Goal: Task Accomplishment & Management: Manage account settings

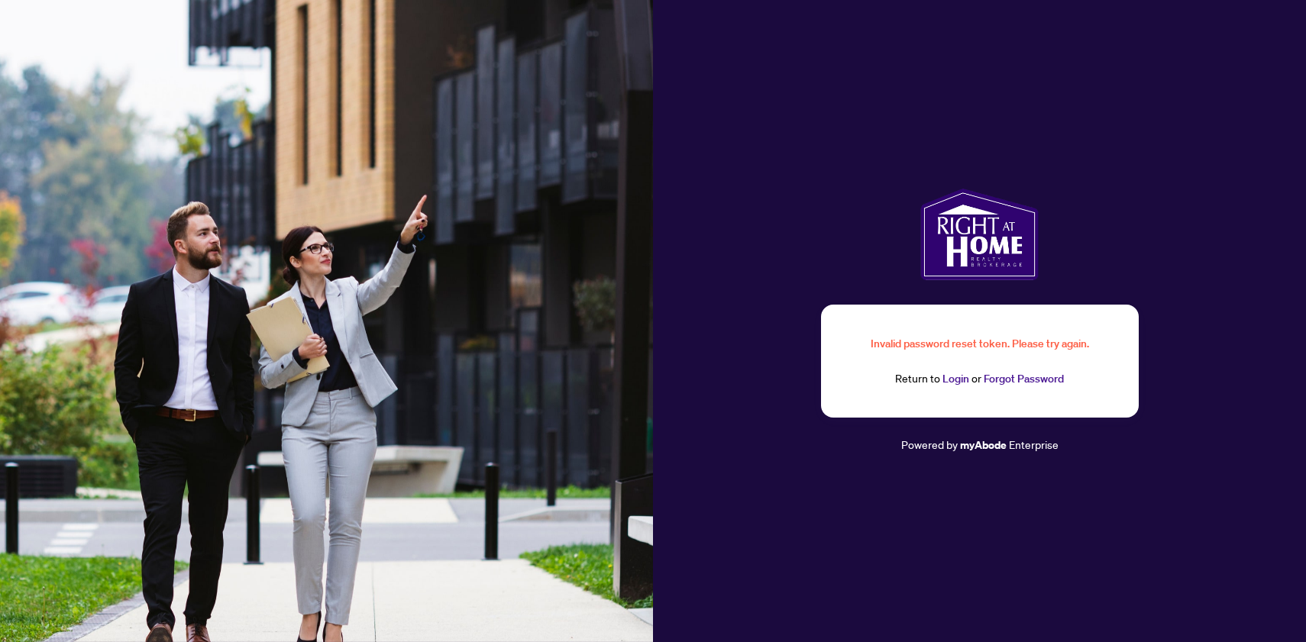
click at [944, 384] on link "Login" at bounding box center [955, 379] width 27 height 14
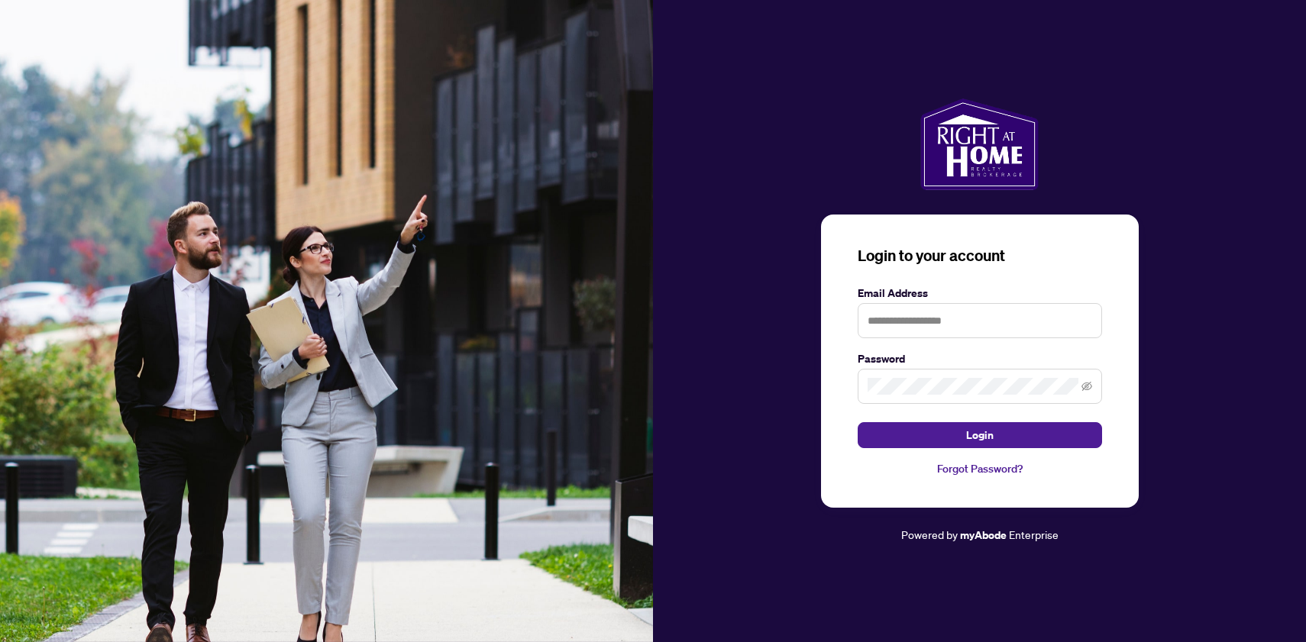
click at [751, 182] on div at bounding box center [979, 145] width 653 height 92
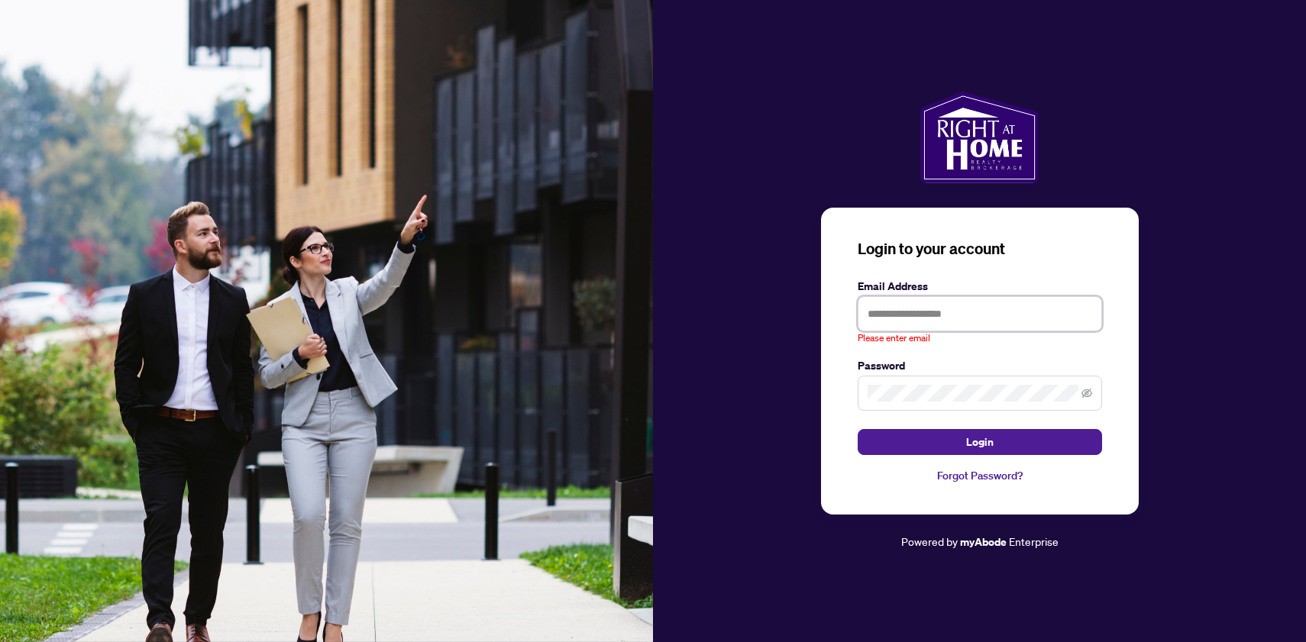
click at [945, 321] on input "text" at bounding box center [980, 313] width 244 height 35
type input "**********"
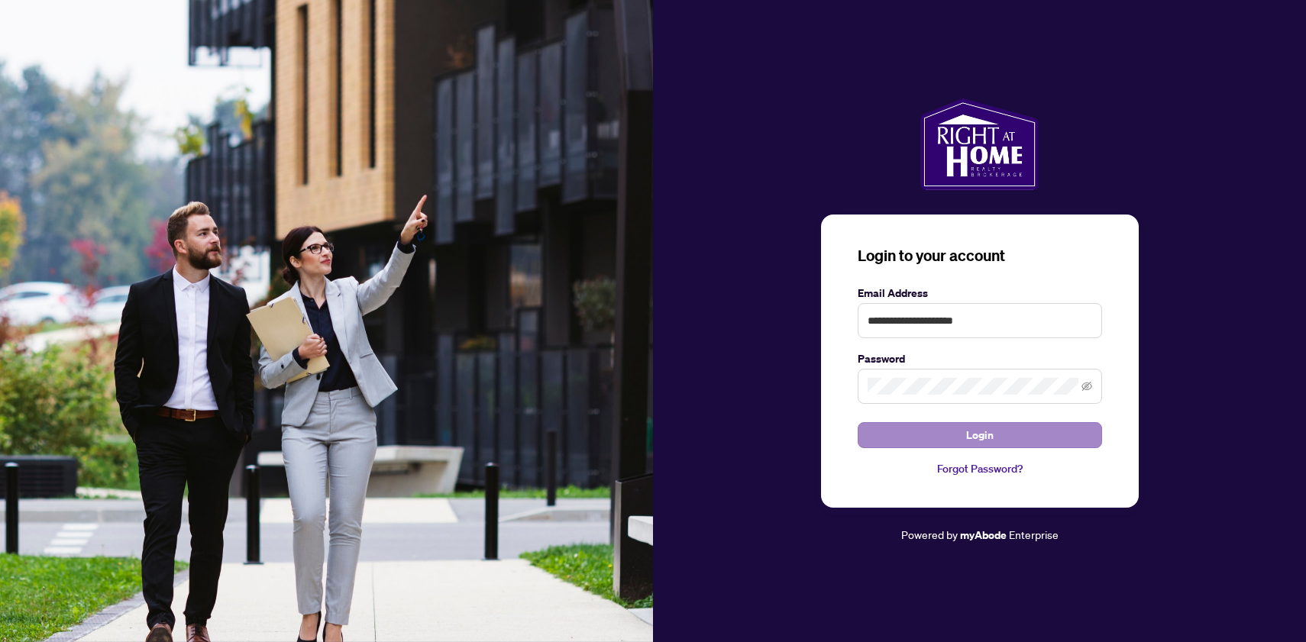
click at [982, 437] on span "Login" at bounding box center [979, 435] width 27 height 24
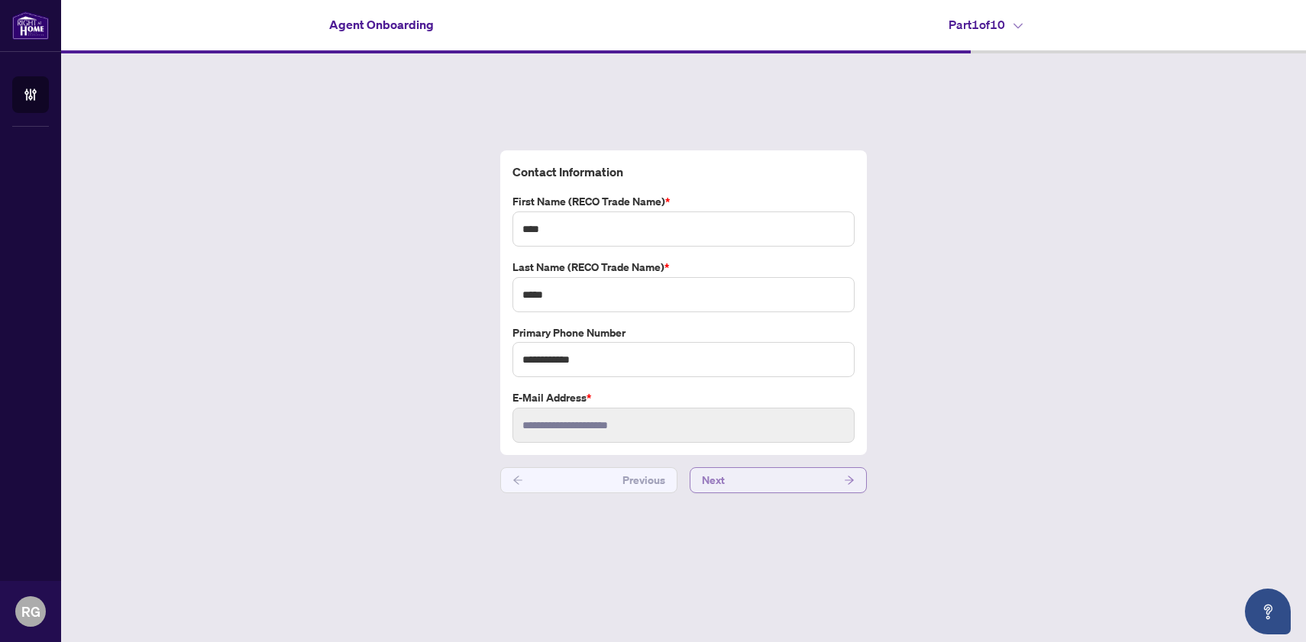
click at [768, 483] on button "Next" at bounding box center [778, 480] width 177 height 26
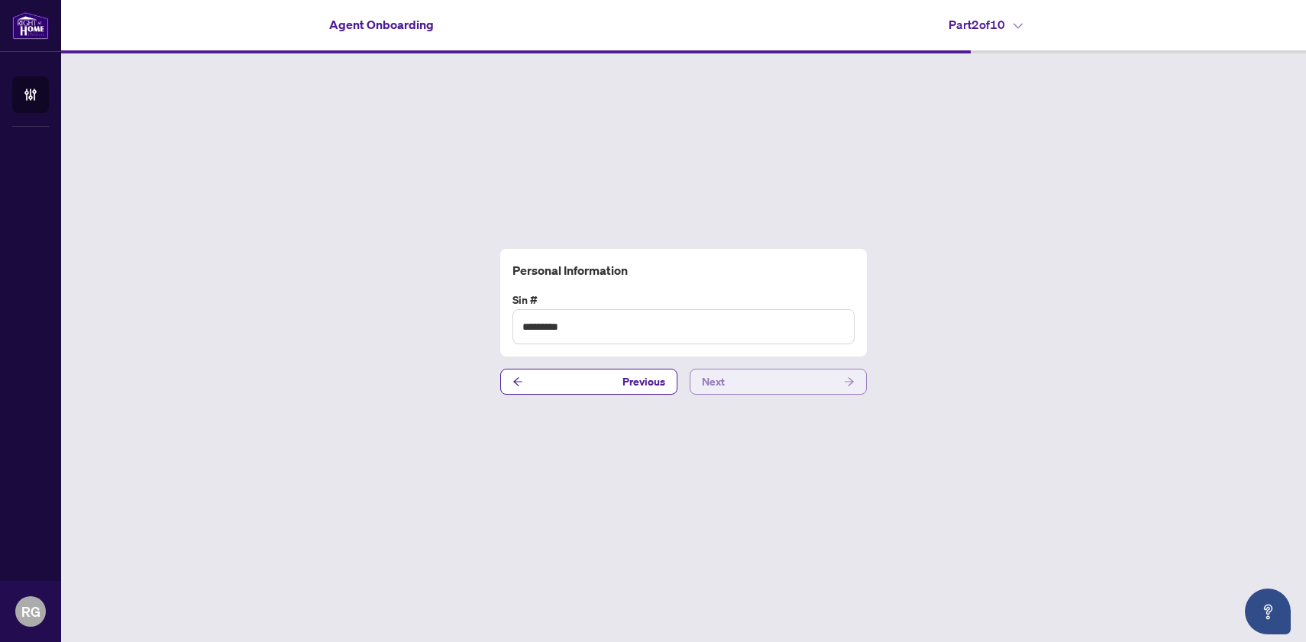
click at [775, 386] on button "Next" at bounding box center [778, 382] width 177 height 26
type input "*********"
click at [775, 386] on button "Next" at bounding box center [778, 382] width 177 height 26
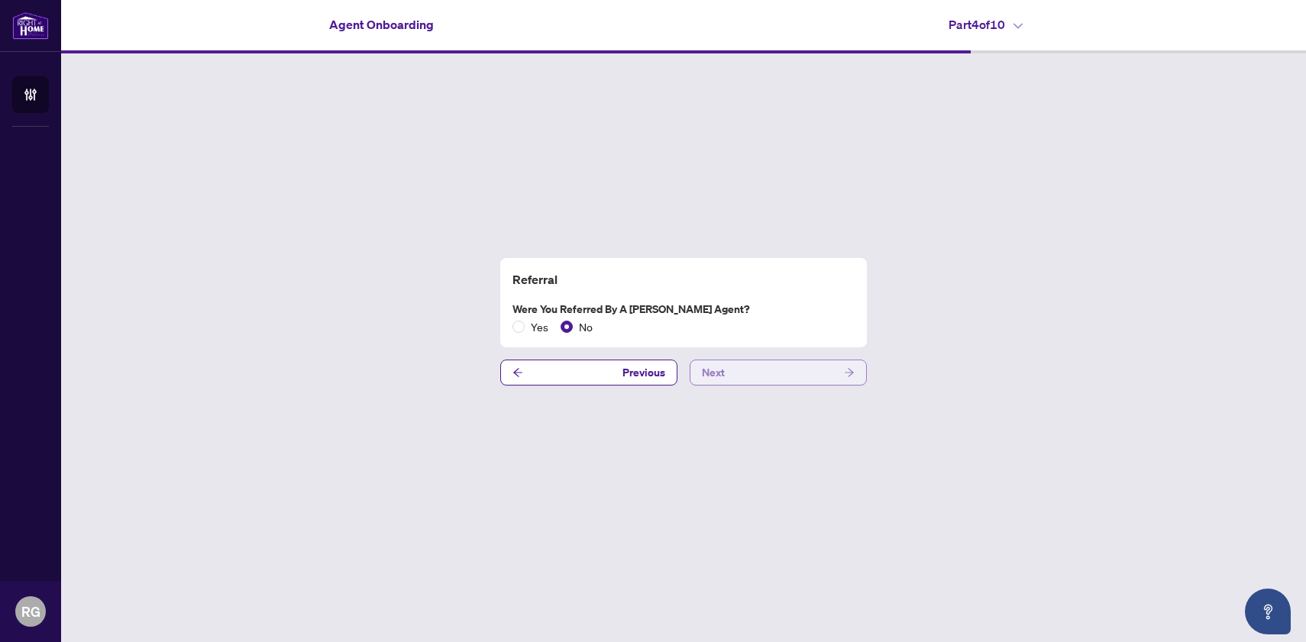
click at [775, 386] on div "Referral Were you referred by a RAHR Agent? Yes No Previous Next" at bounding box center [683, 321] width 1245 height 537
click at [771, 374] on button "Next" at bounding box center [778, 373] width 177 height 26
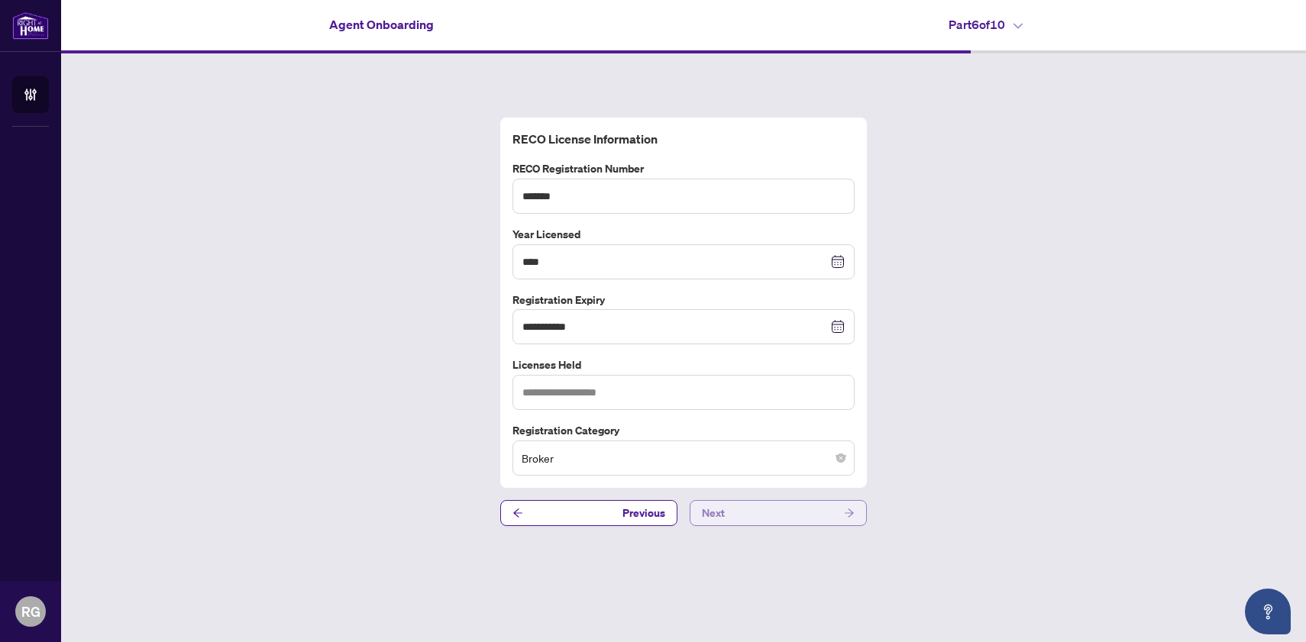
click at [741, 520] on button "Next" at bounding box center [778, 513] width 177 height 26
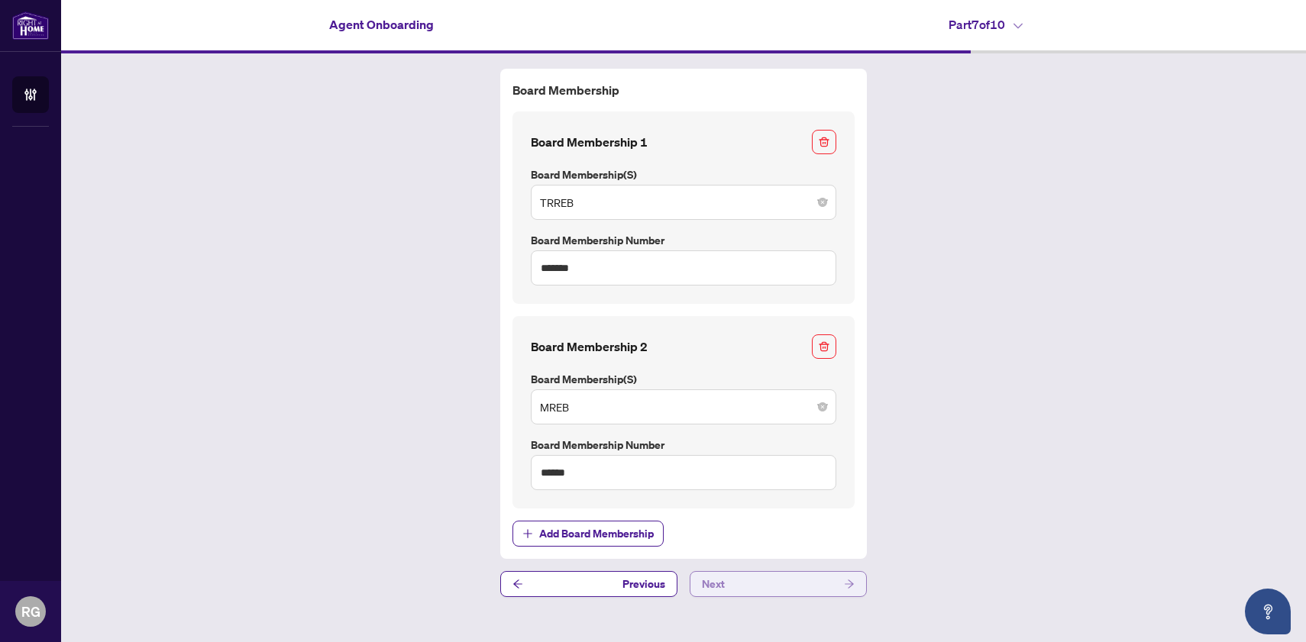
click at [747, 582] on button "Next" at bounding box center [778, 584] width 177 height 26
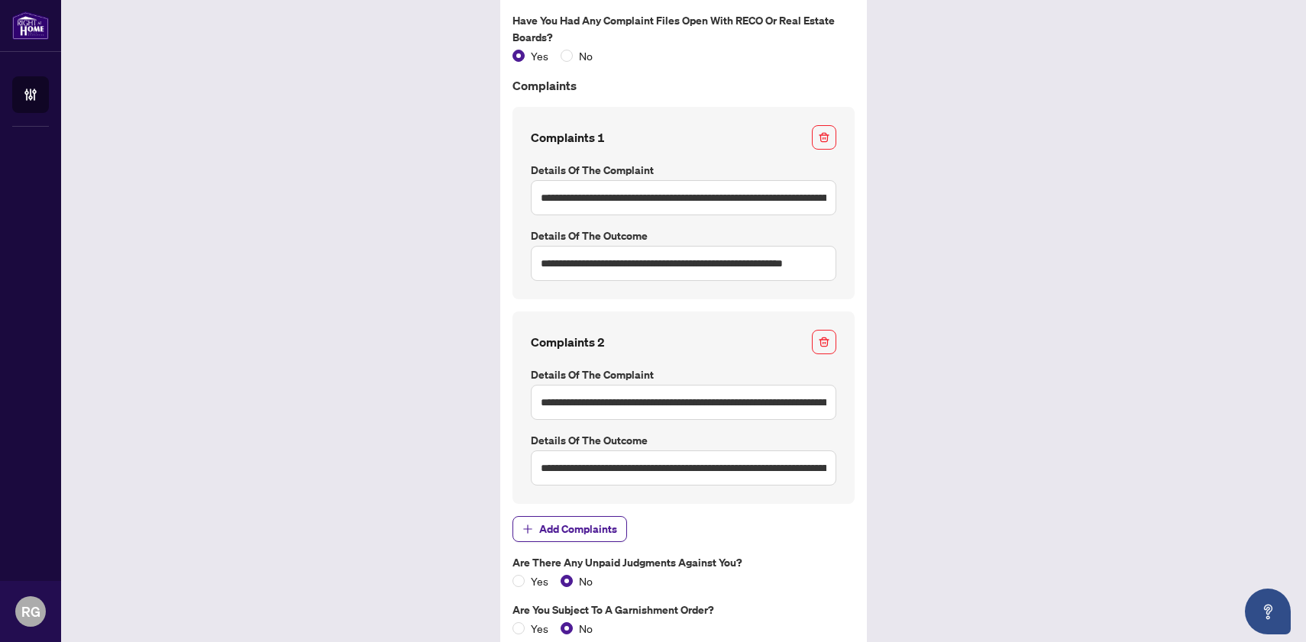
scroll to position [154, 0]
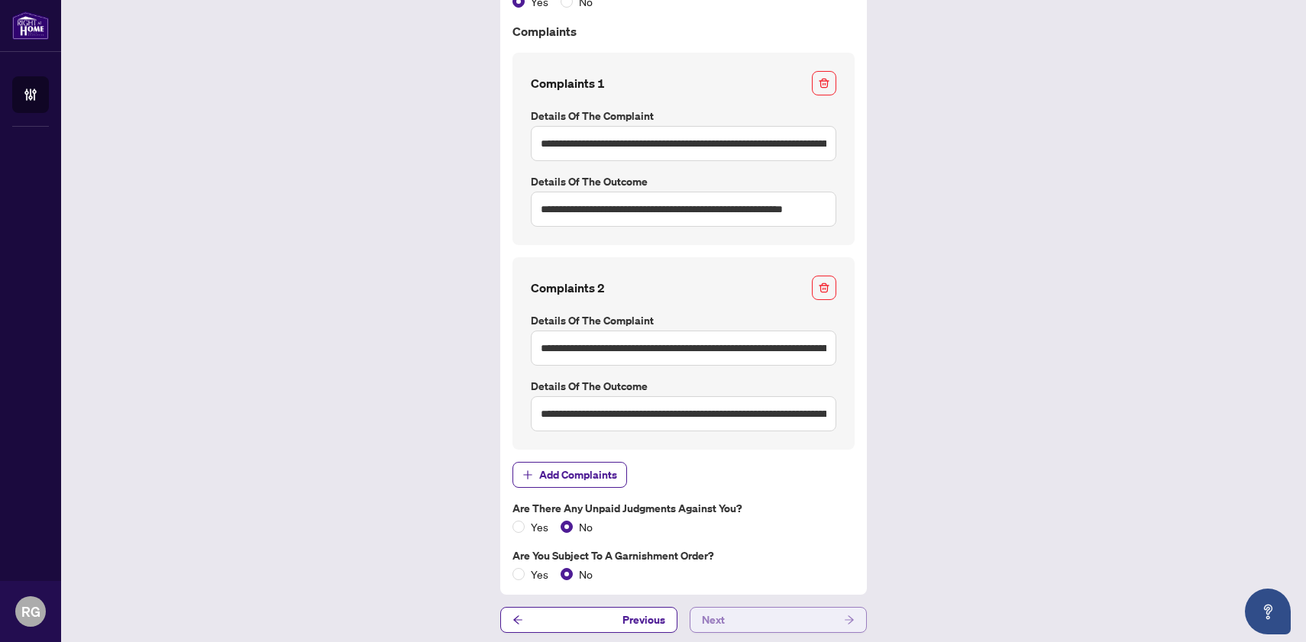
click at [743, 619] on button "Next" at bounding box center [778, 620] width 177 height 26
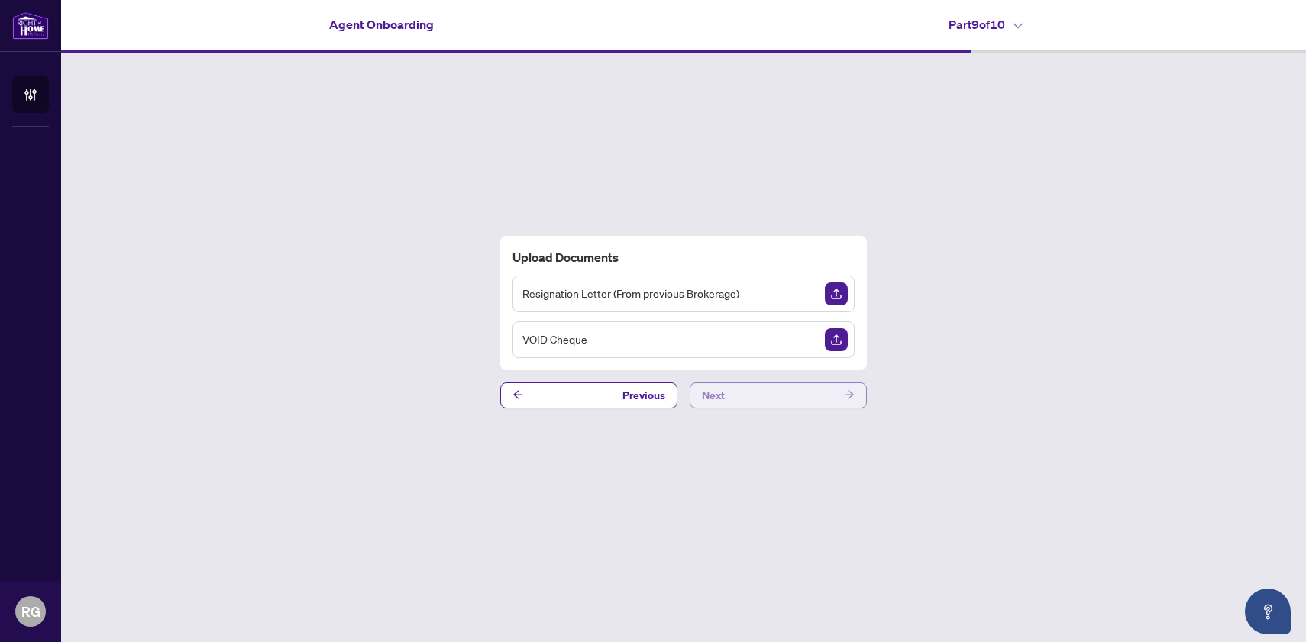
click at [743, 398] on button "Next" at bounding box center [778, 396] width 177 height 26
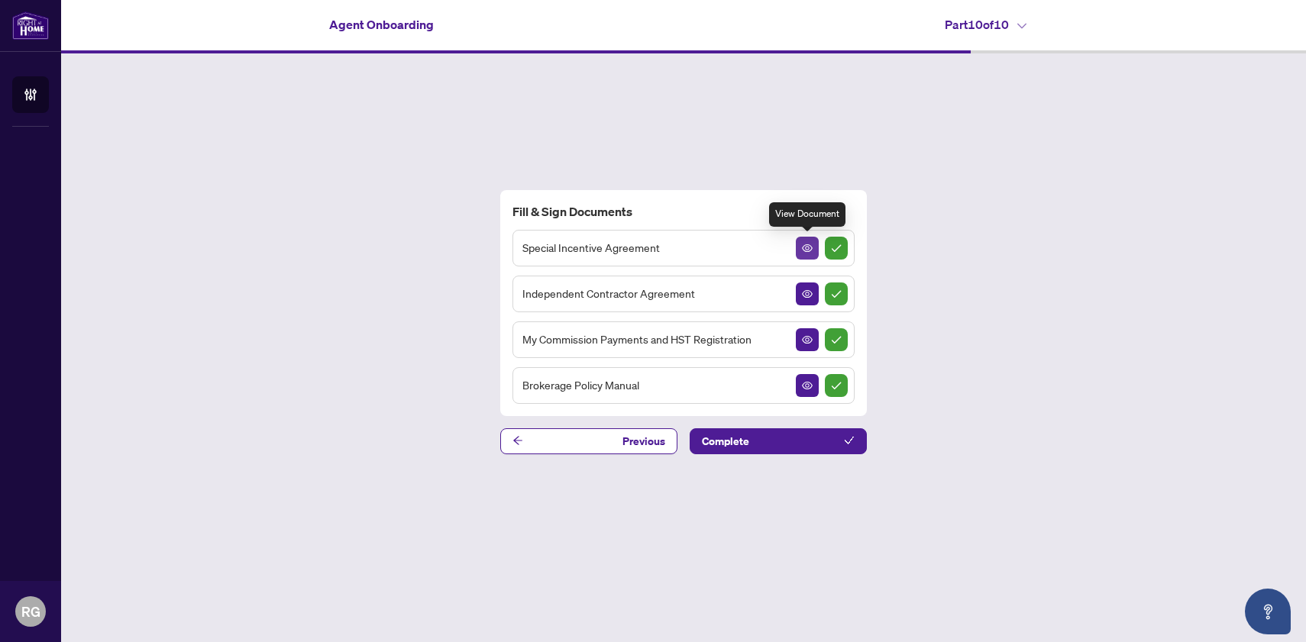
click at [802, 251] on icon "View Document" at bounding box center [807, 248] width 11 height 11
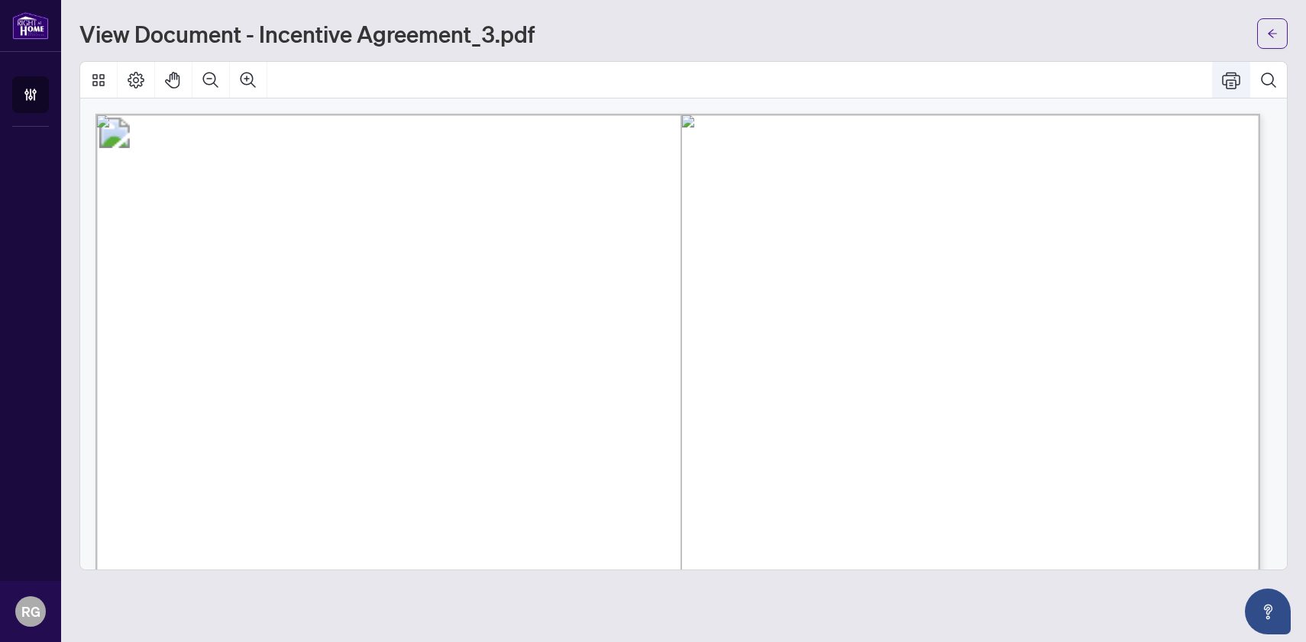
click at [1228, 81] on icon "Print" at bounding box center [1231, 80] width 18 height 18
click at [1233, 81] on icon "Print" at bounding box center [1231, 80] width 18 height 18
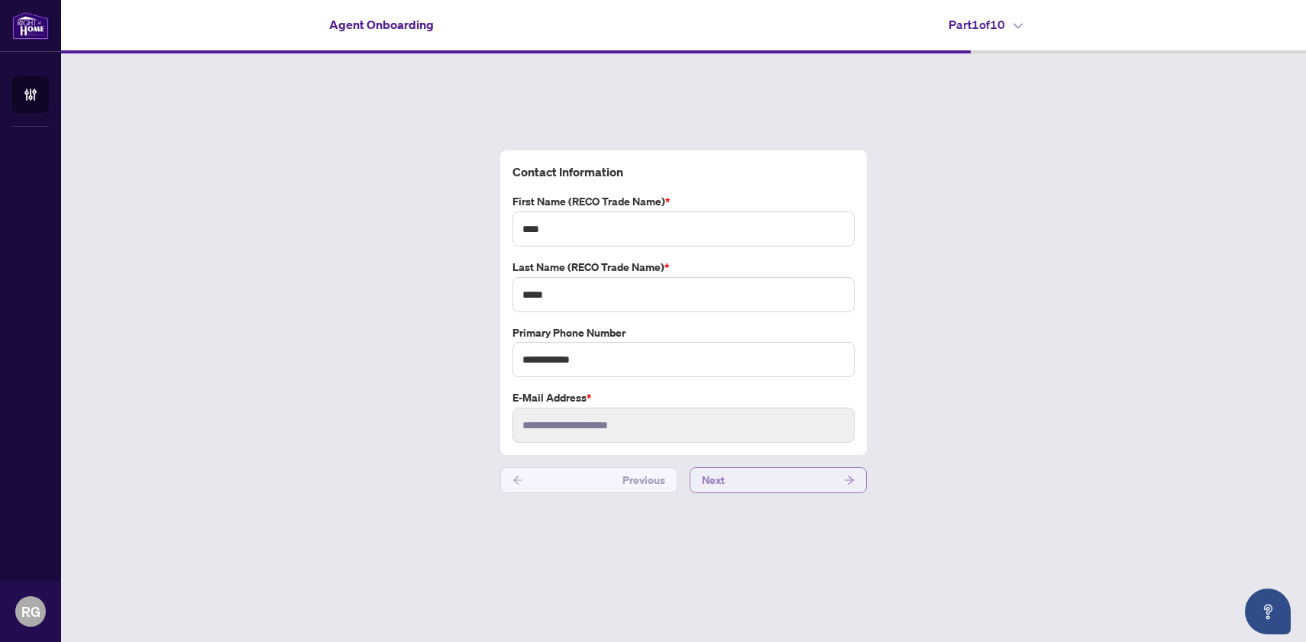
click at [771, 475] on button "Next" at bounding box center [778, 480] width 177 height 26
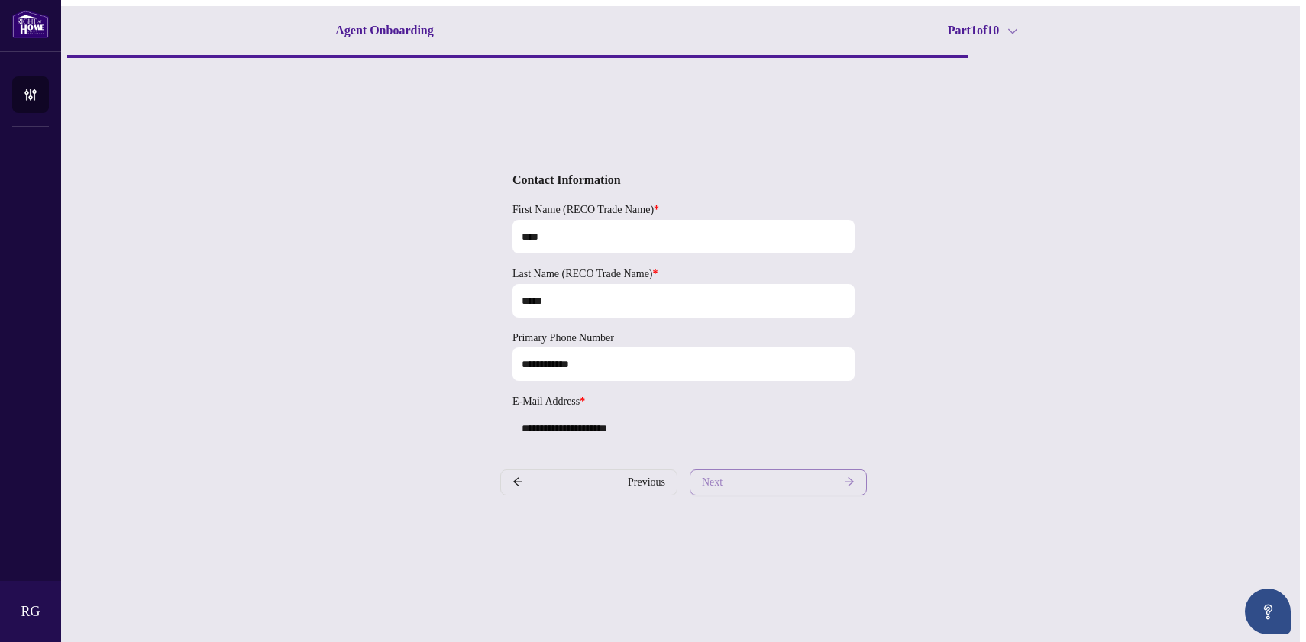
click at [749, 480] on button "Next" at bounding box center [778, 483] width 177 height 26
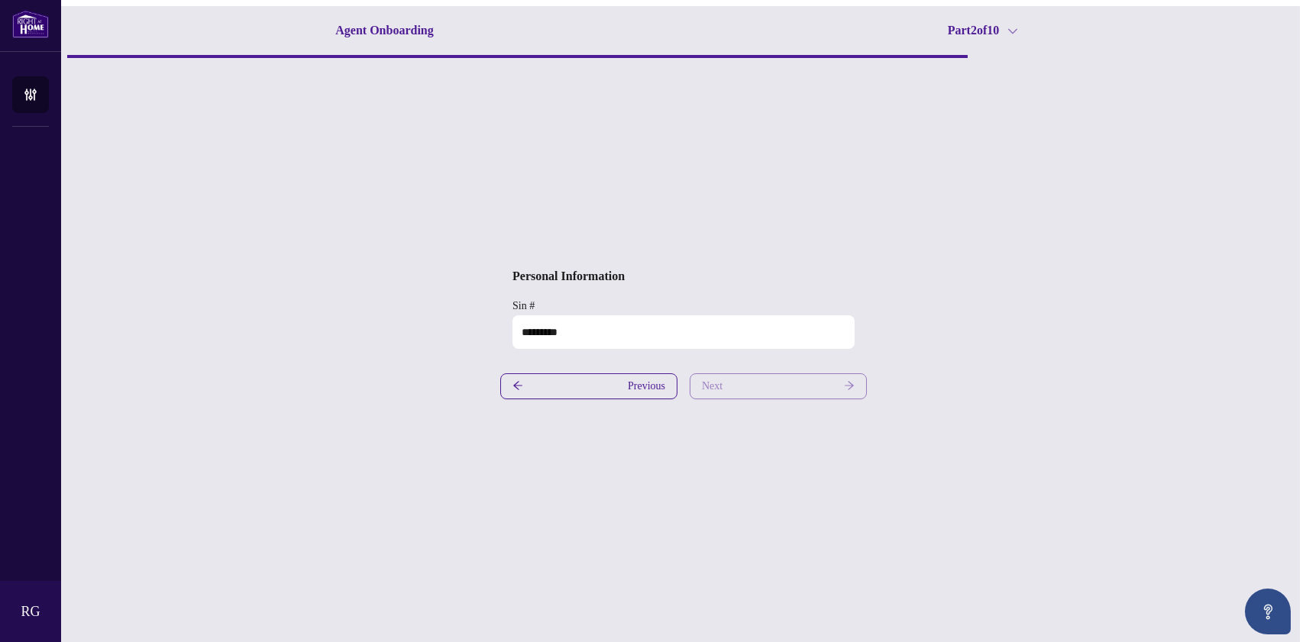
click at [757, 387] on button "Next" at bounding box center [778, 386] width 177 height 26
click at [776, 386] on button "Next" at bounding box center [778, 386] width 177 height 26
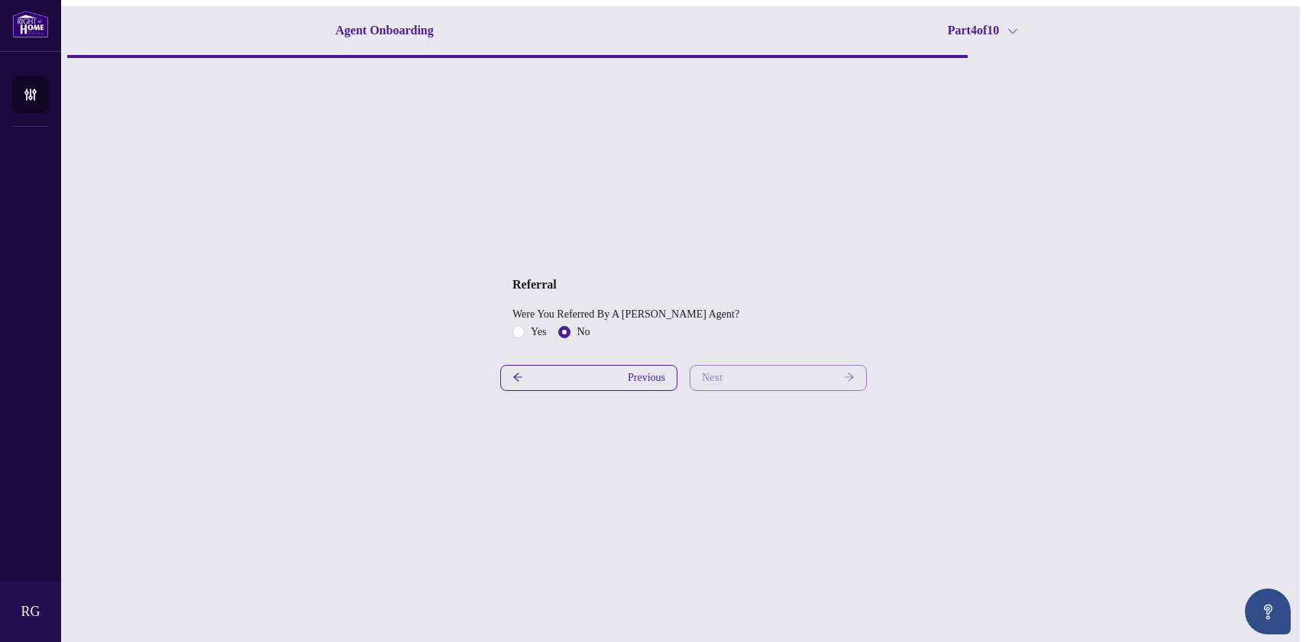
click at [786, 377] on button "Next" at bounding box center [778, 378] width 177 height 26
click at [787, 377] on button "Next" at bounding box center [778, 378] width 177 height 26
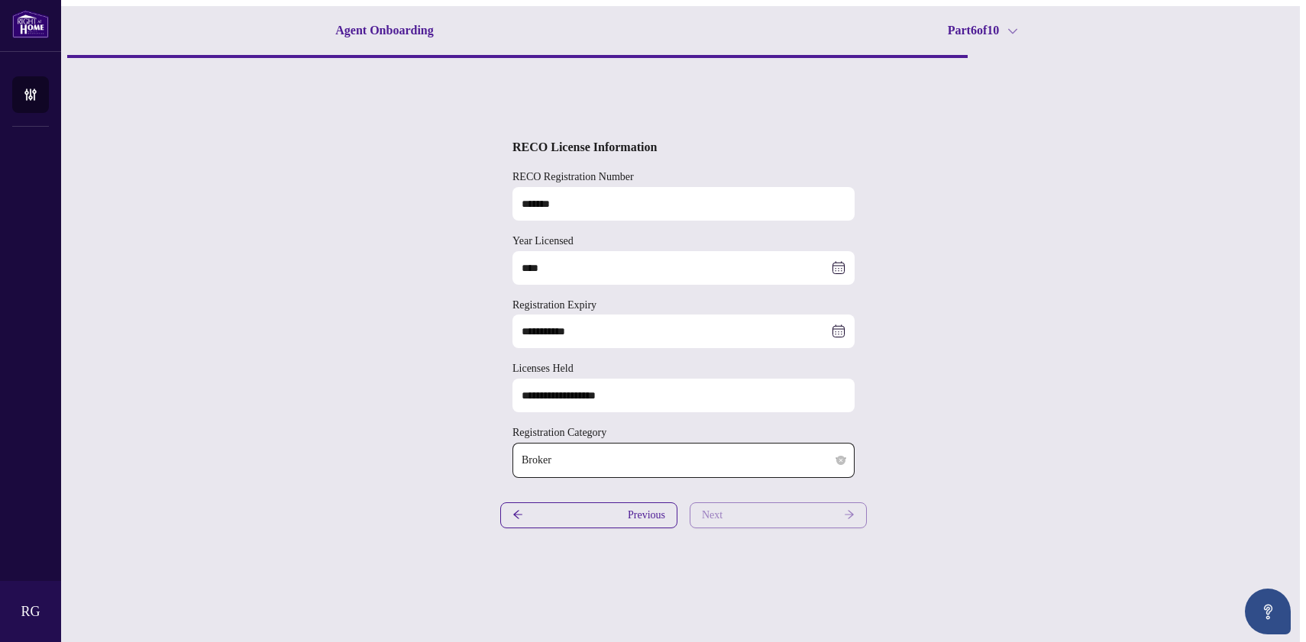
click at [751, 512] on button "Next" at bounding box center [778, 516] width 177 height 26
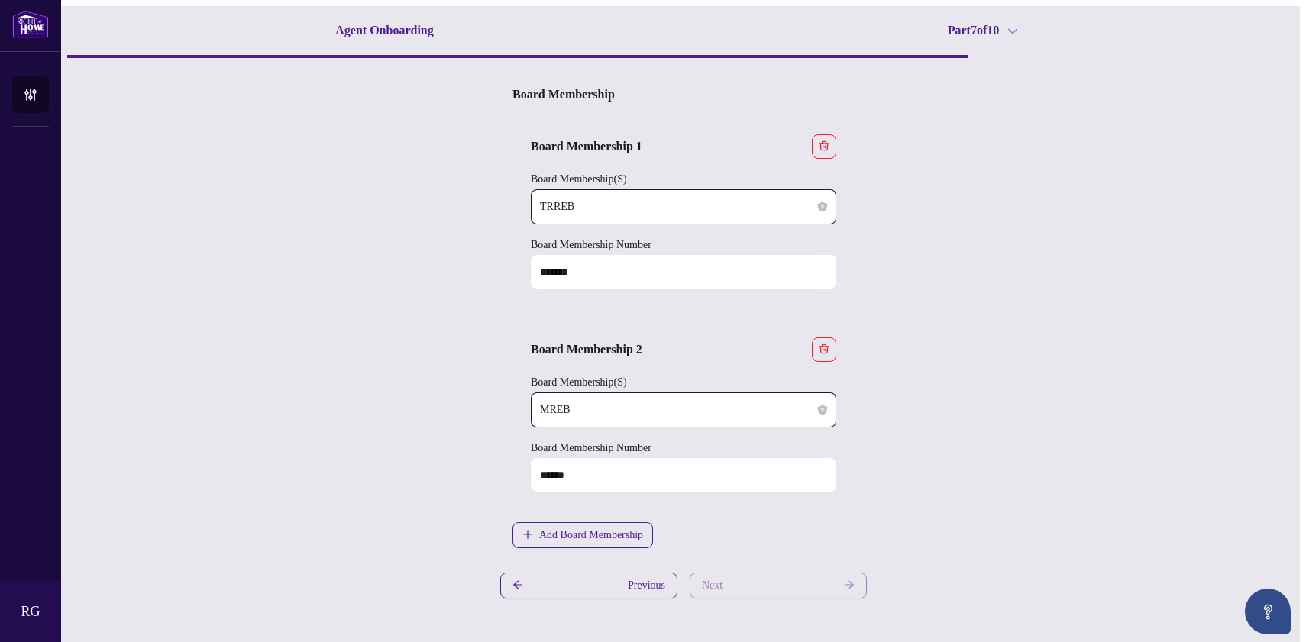
click at [771, 587] on button "Next" at bounding box center [778, 586] width 177 height 26
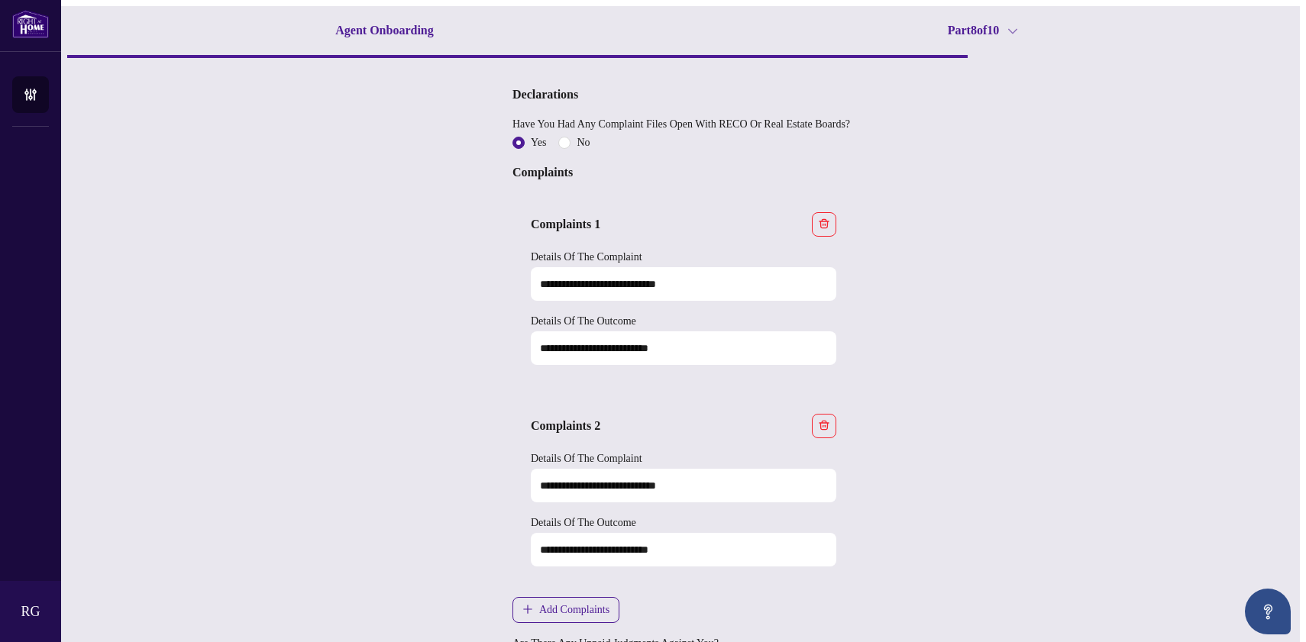
type input "**********"
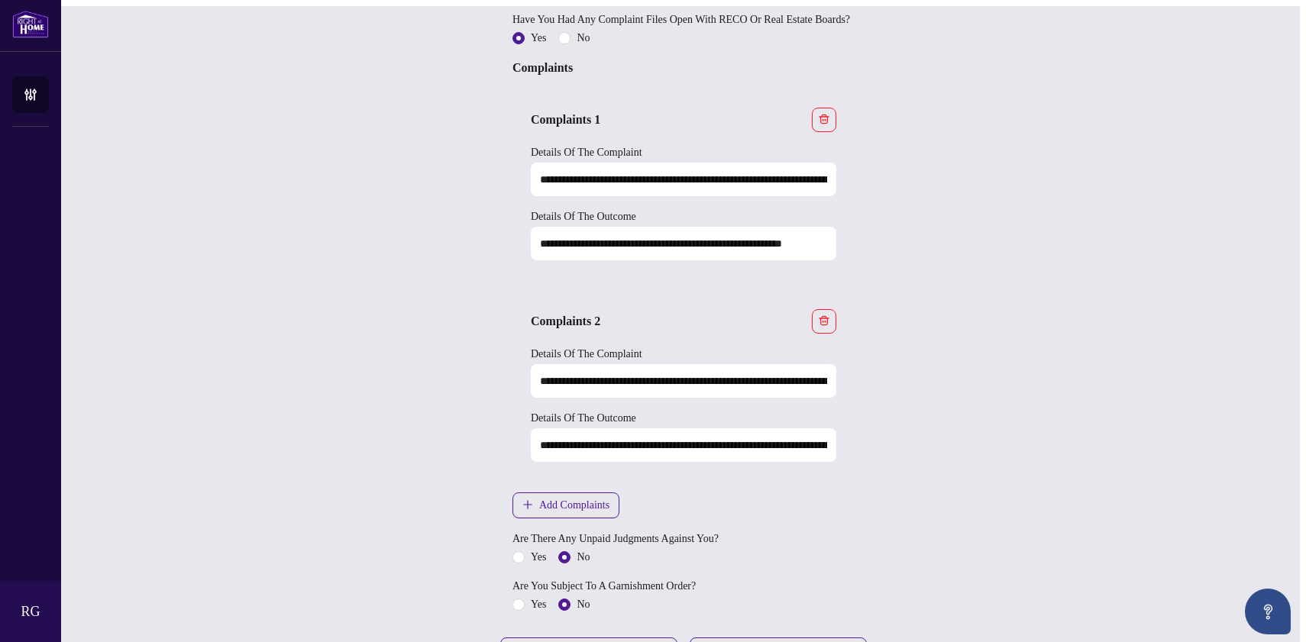
scroll to position [154, 0]
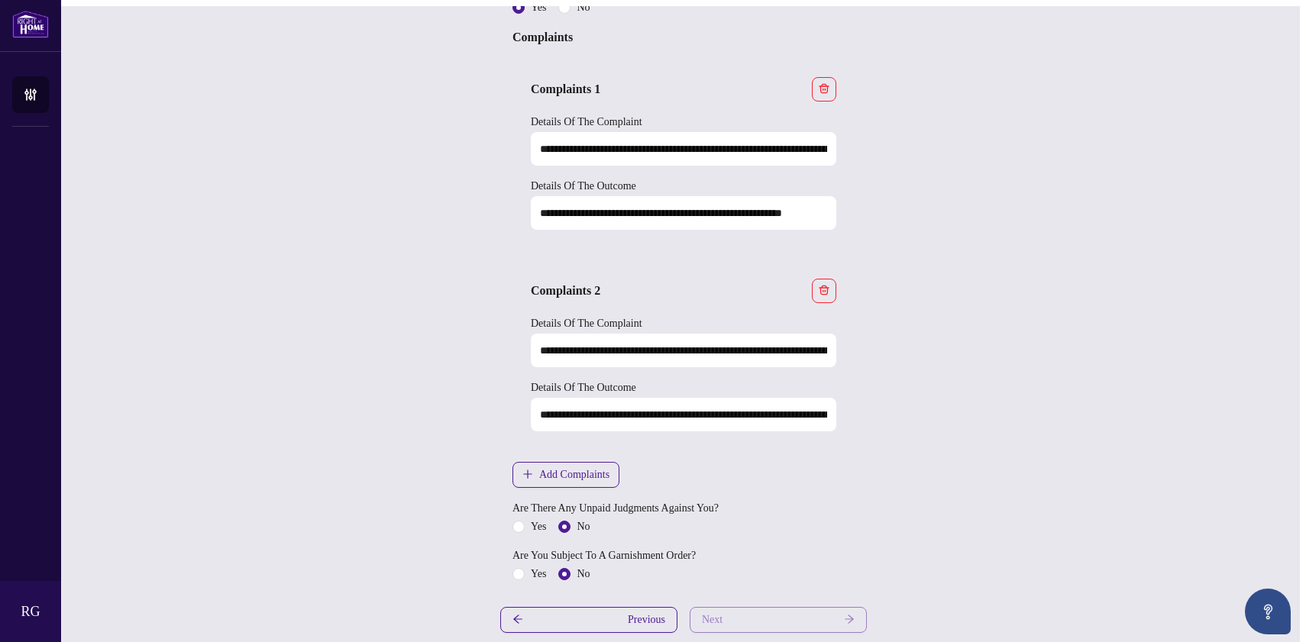
click at [745, 619] on button "Next" at bounding box center [778, 620] width 177 height 26
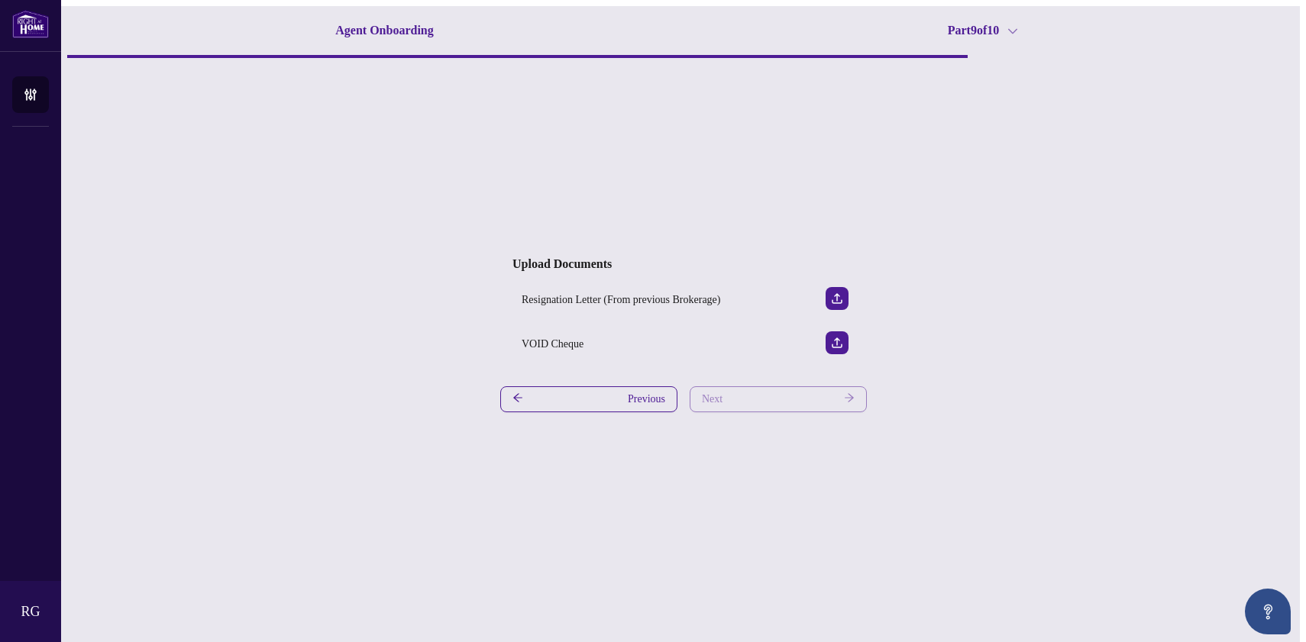
click at [753, 398] on button "Next" at bounding box center [778, 399] width 177 height 26
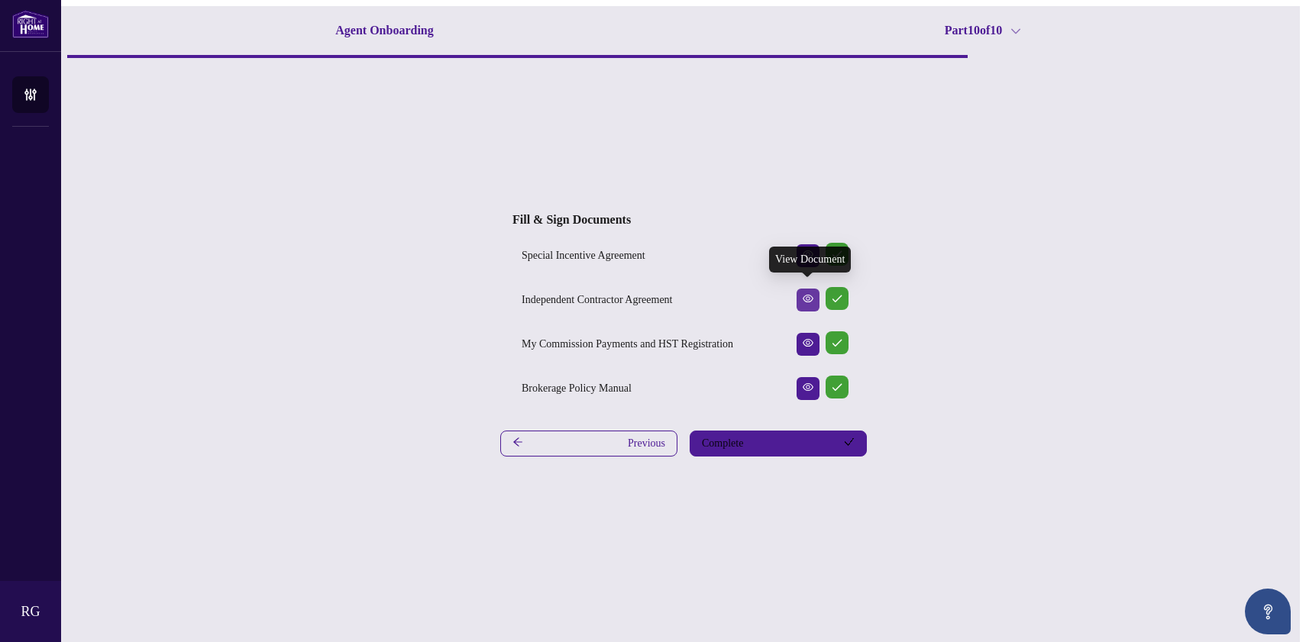
click at [809, 293] on icon "View Document" at bounding box center [808, 298] width 11 height 11
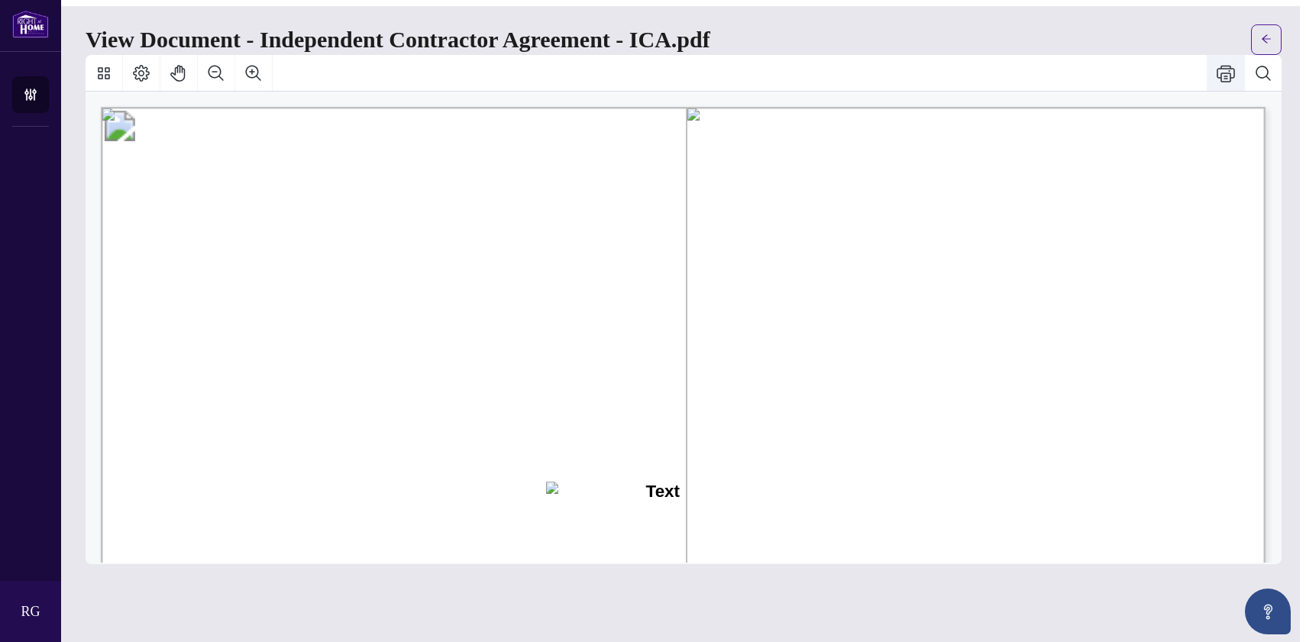
click at [1230, 82] on icon "Print" at bounding box center [1226, 73] width 18 height 17
click at [1279, 35] on button "button" at bounding box center [1266, 39] width 31 height 31
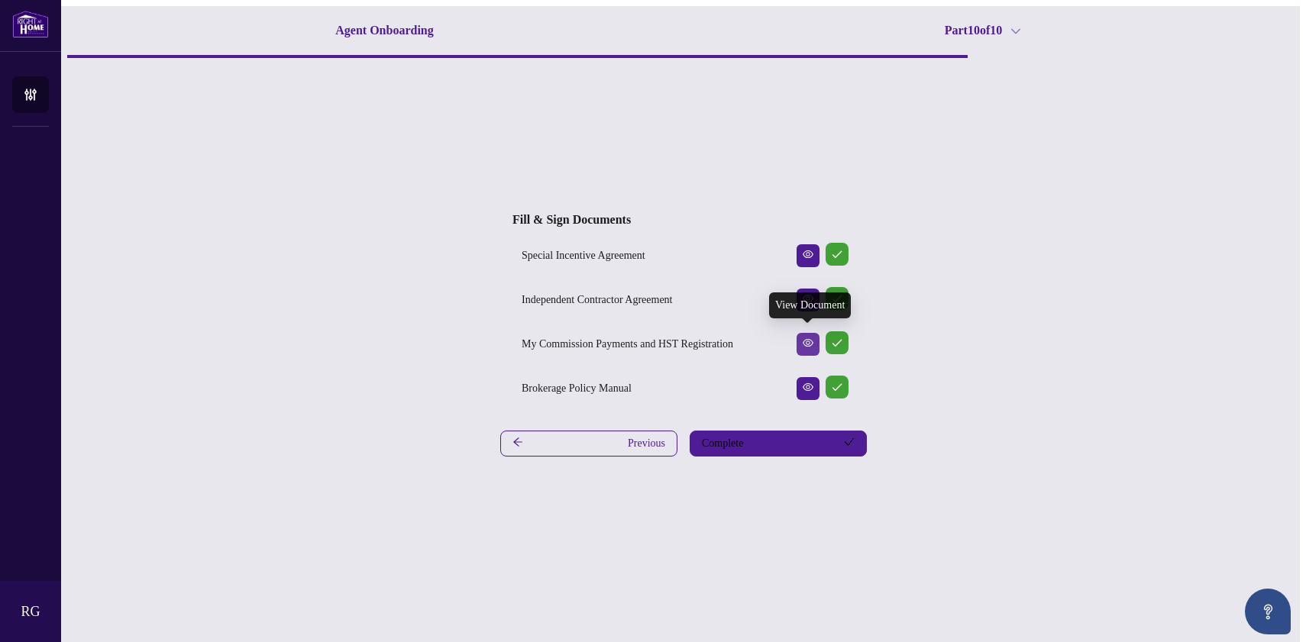
click at [805, 339] on icon "View Document" at bounding box center [808, 343] width 11 height 11
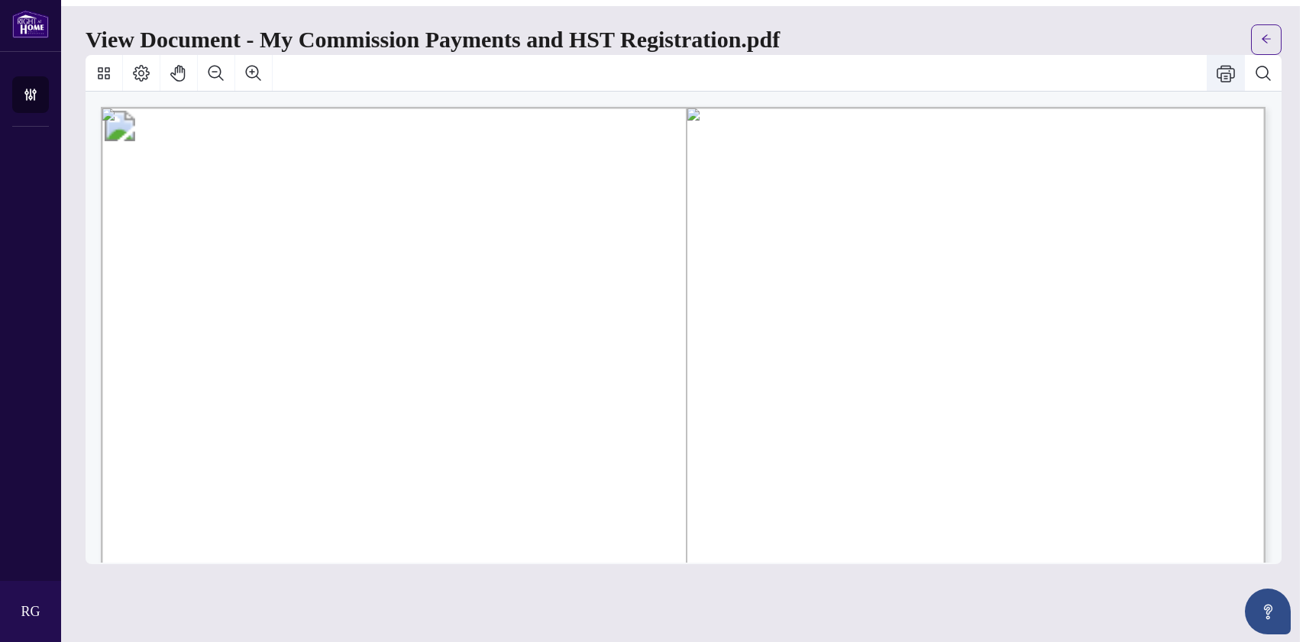
click at [1231, 81] on icon "Print" at bounding box center [1226, 73] width 18 height 18
click at [1265, 35] on button "button" at bounding box center [1266, 39] width 31 height 31
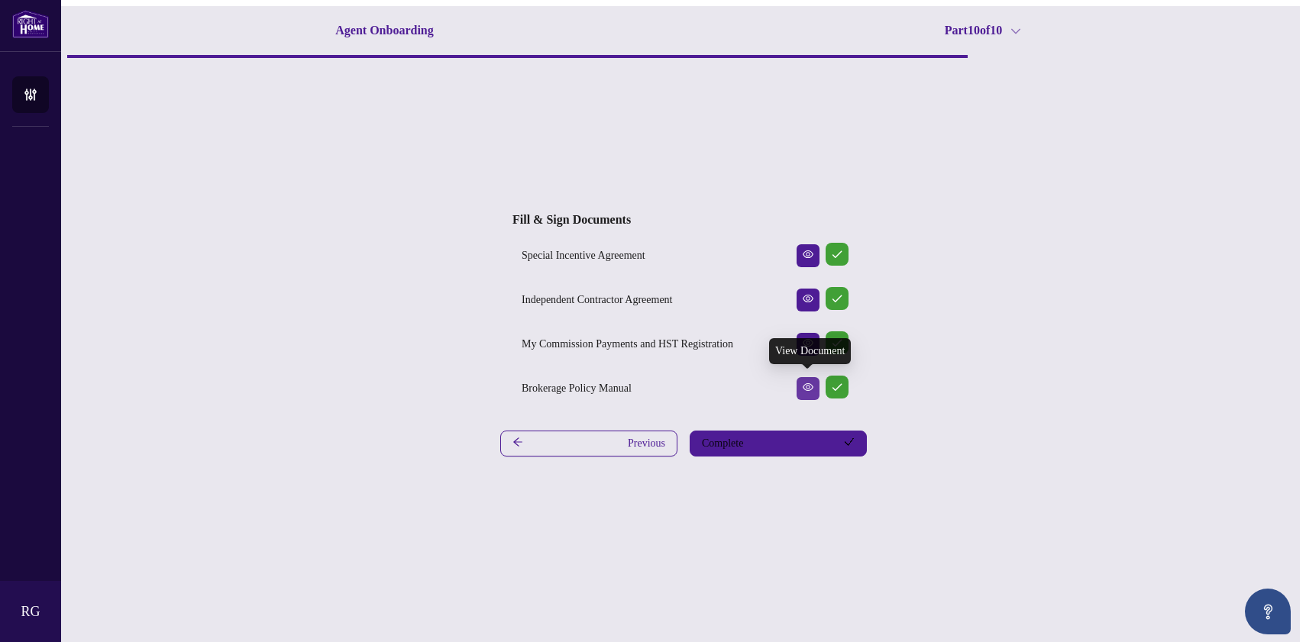
click at [809, 388] on icon "View Document" at bounding box center [808, 387] width 11 height 11
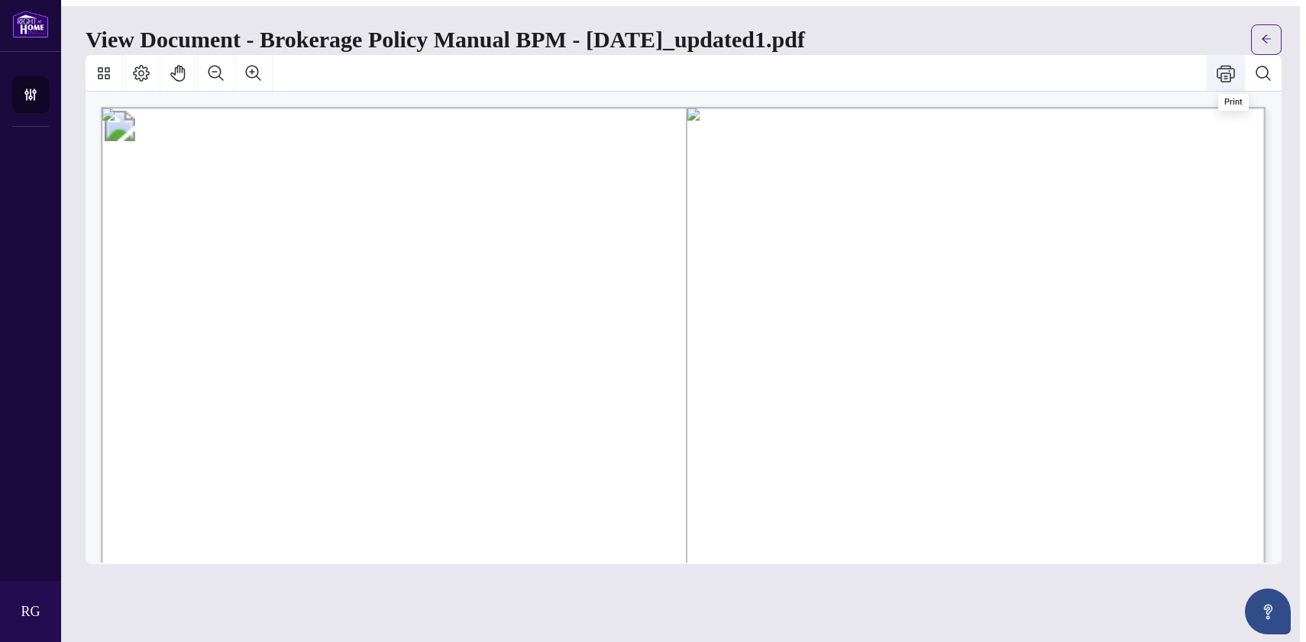
click at [1231, 79] on icon "Print" at bounding box center [1226, 73] width 18 height 18
click at [1272, 36] on icon "arrow-left" at bounding box center [1266, 39] width 11 height 11
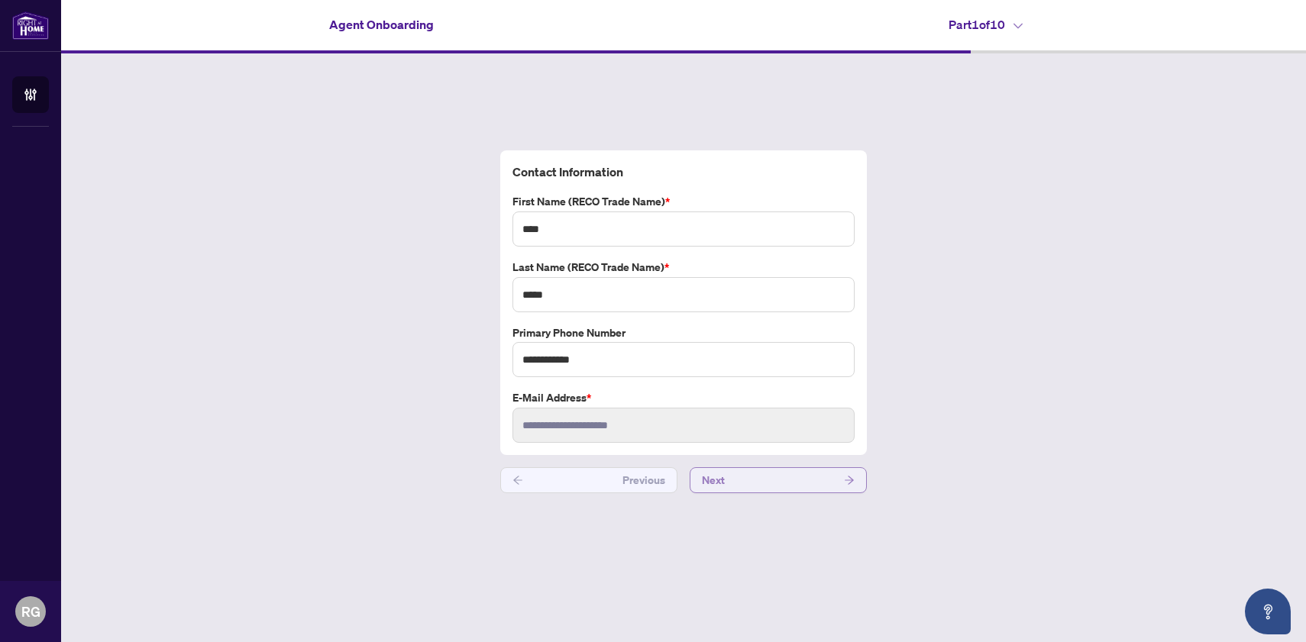
click at [752, 483] on button "Next" at bounding box center [778, 480] width 177 height 26
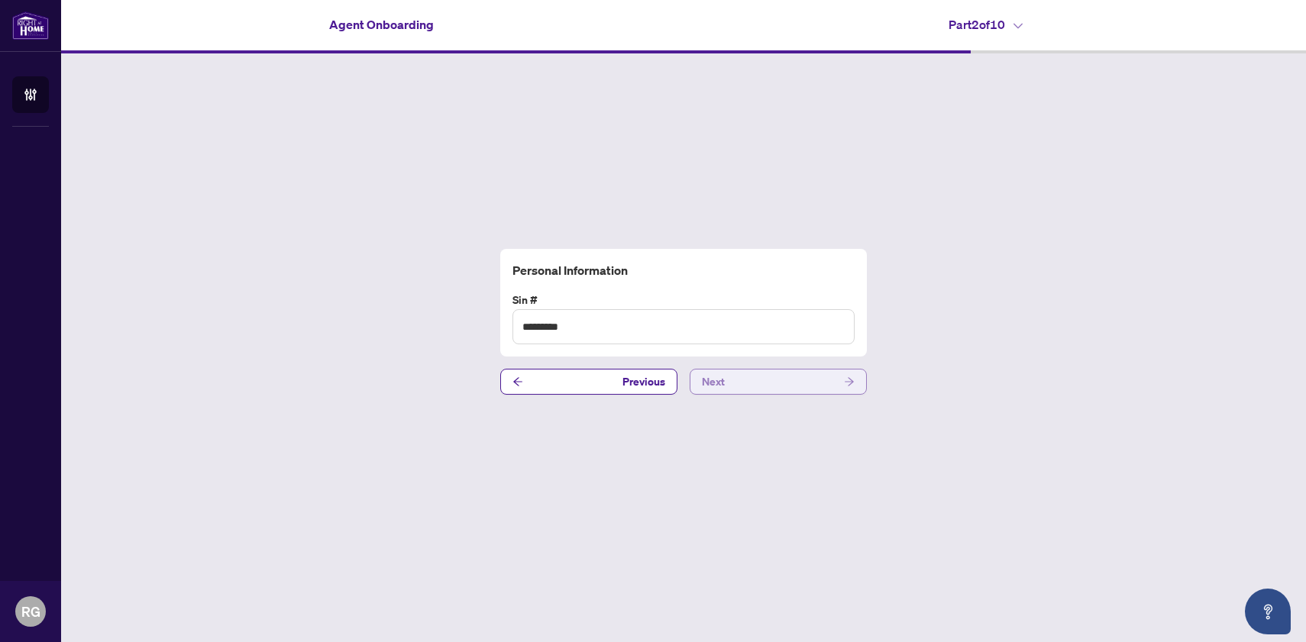
click at [763, 386] on button "Next" at bounding box center [778, 382] width 177 height 26
type input "*********"
click at [768, 388] on button "Next" at bounding box center [778, 382] width 177 height 26
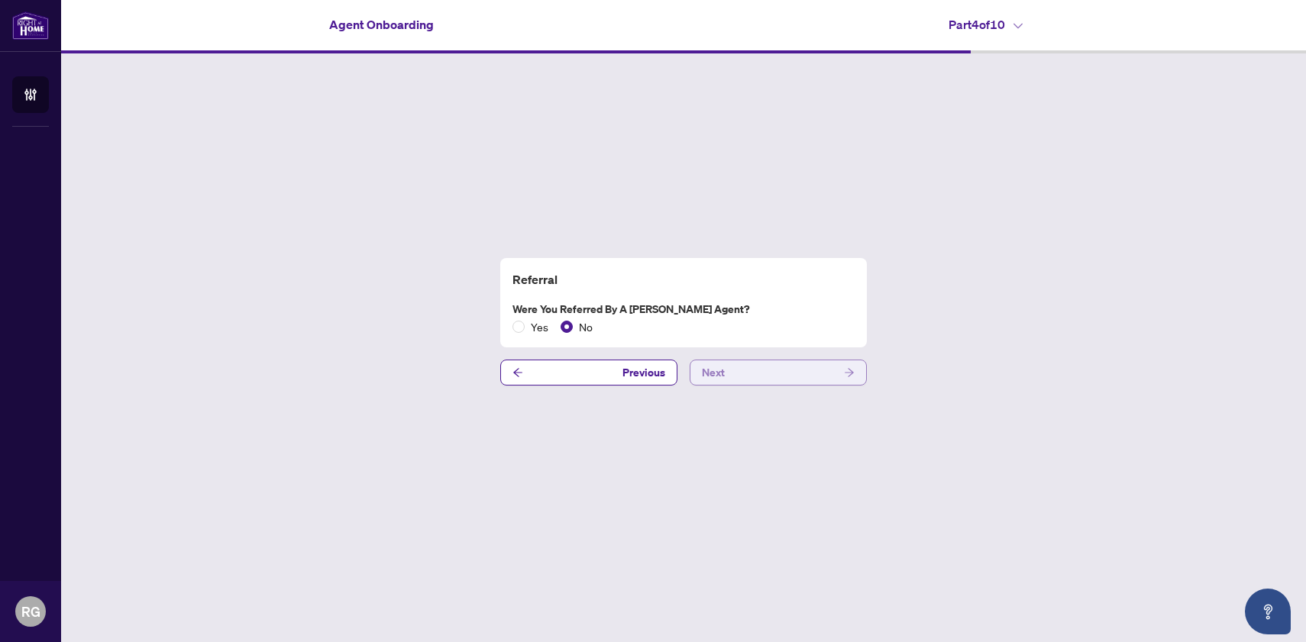
click at [797, 376] on button "Next" at bounding box center [778, 373] width 177 height 26
click at [774, 379] on button "Next" at bounding box center [778, 373] width 177 height 26
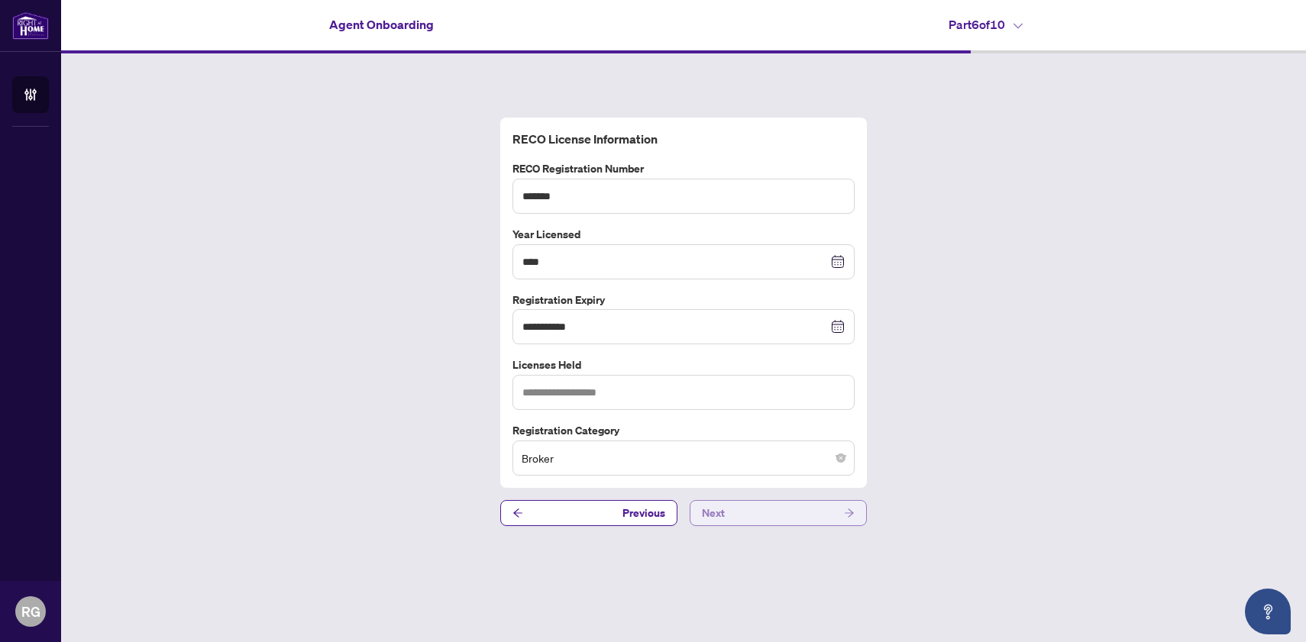
click at [770, 514] on button "Next" at bounding box center [778, 513] width 177 height 26
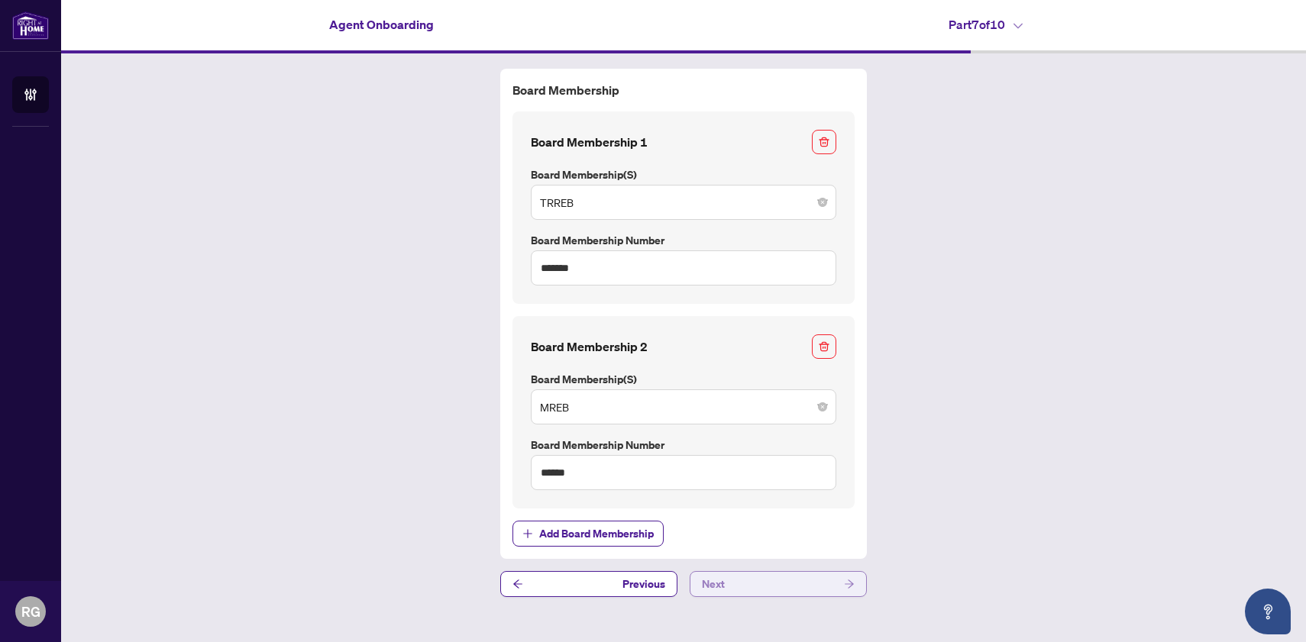
click at [754, 581] on button "Next" at bounding box center [778, 584] width 177 height 26
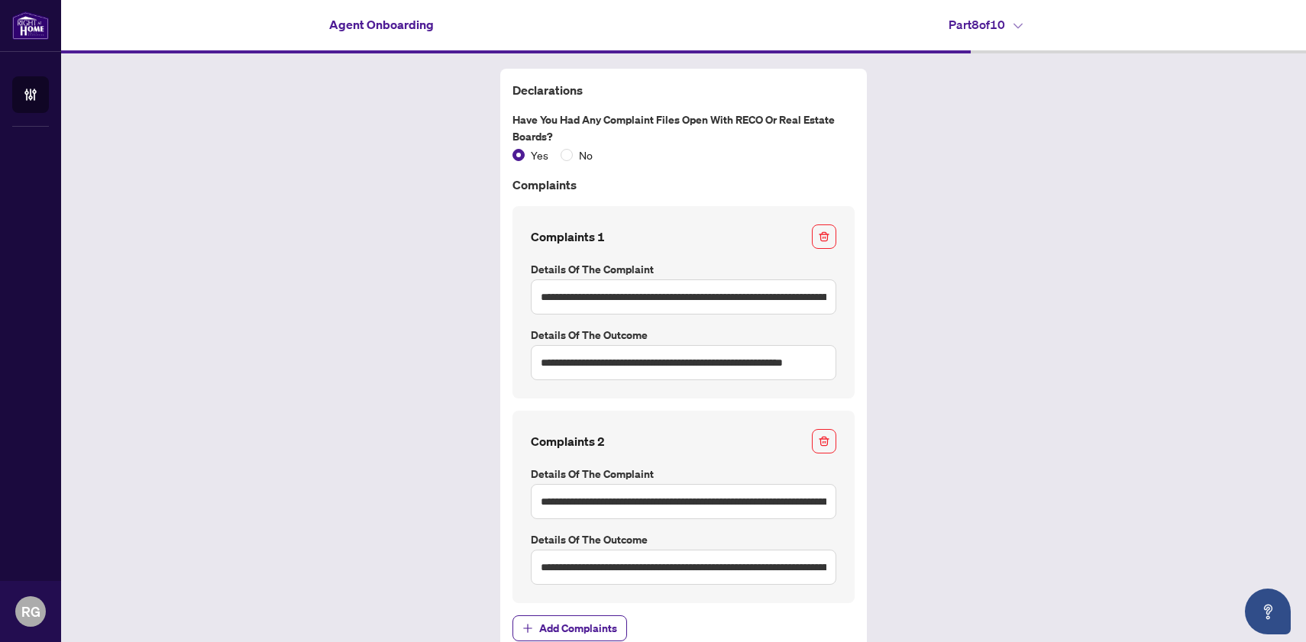
scroll to position [154, 0]
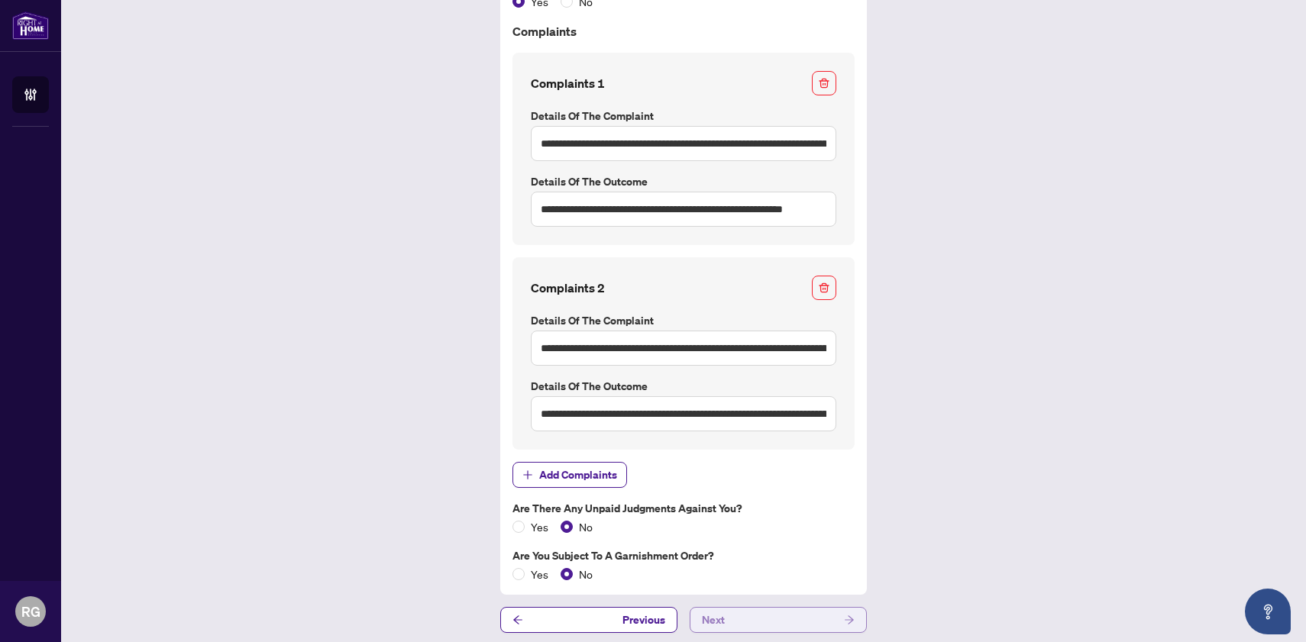
click at [741, 615] on button "Next" at bounding box center [778, 620] width 177 height 26
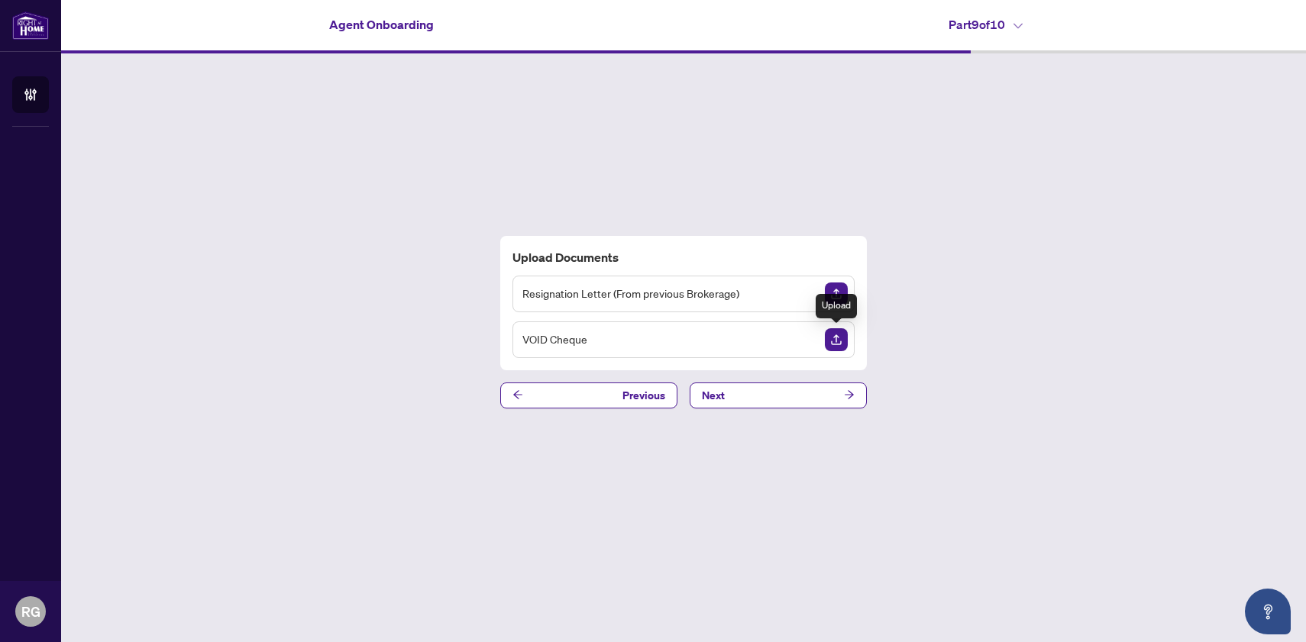
click at [838, 338] on img "Upload Document" at bounding box center [836, 339] width 23 height 23
click at [835, 339] on img "Upload Document" at bounding box center [836, 339] width 23 height 23
click at [730, 393] on button "Next" at bounding box center [778, 396] width 177 height 26
